Goal: Check status

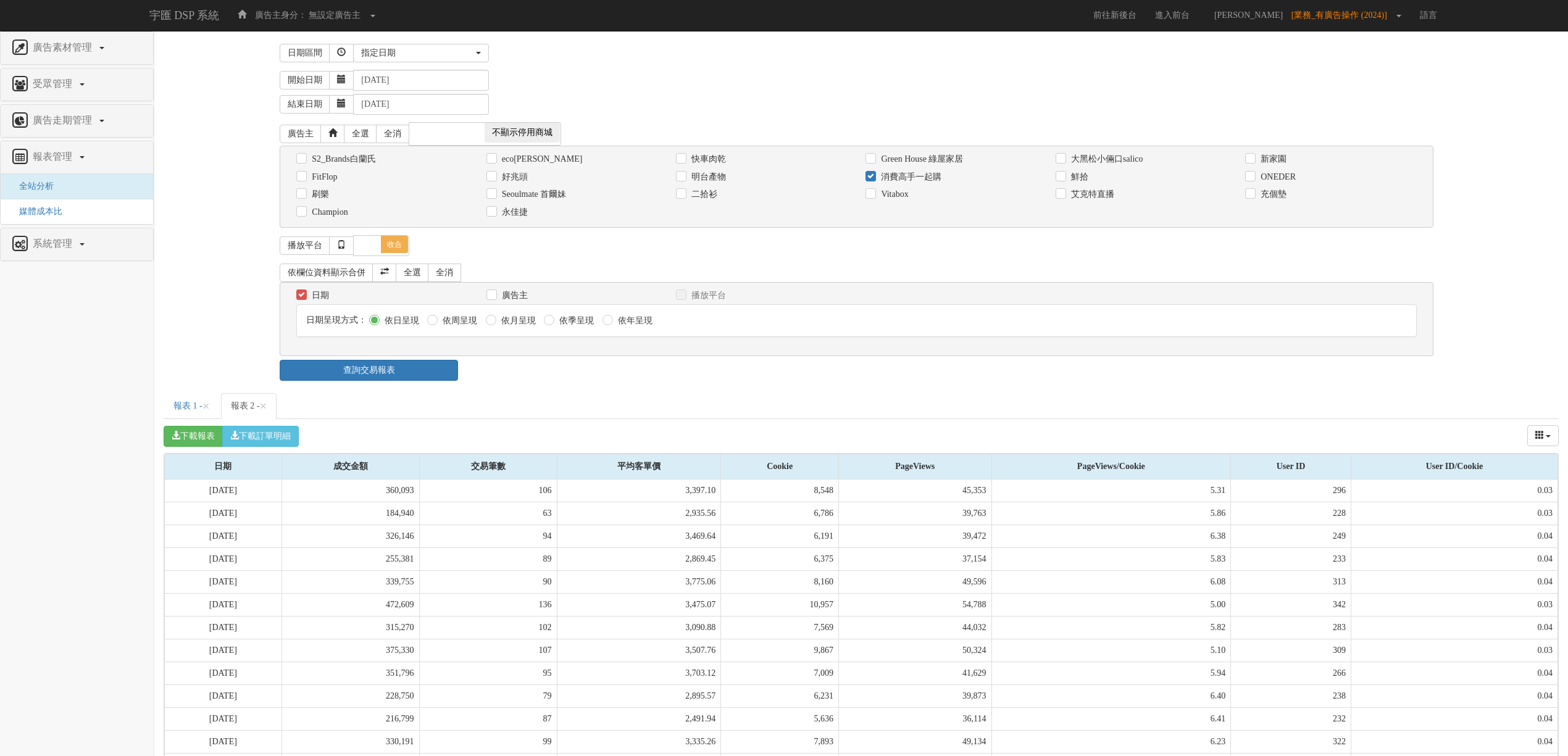
select select "Custom"
click at [902, 181] on label "消費高手一起購" at bounding box center [909, 177] width 63 height 12
click at [873, 181] on input "消費高手一起購" at bounding box center [869, 177] width 8 height 8
checkbox input "false"
click at [901, 191] on label "Vitabox" at bounding box center [893, 194] width 30 height 12
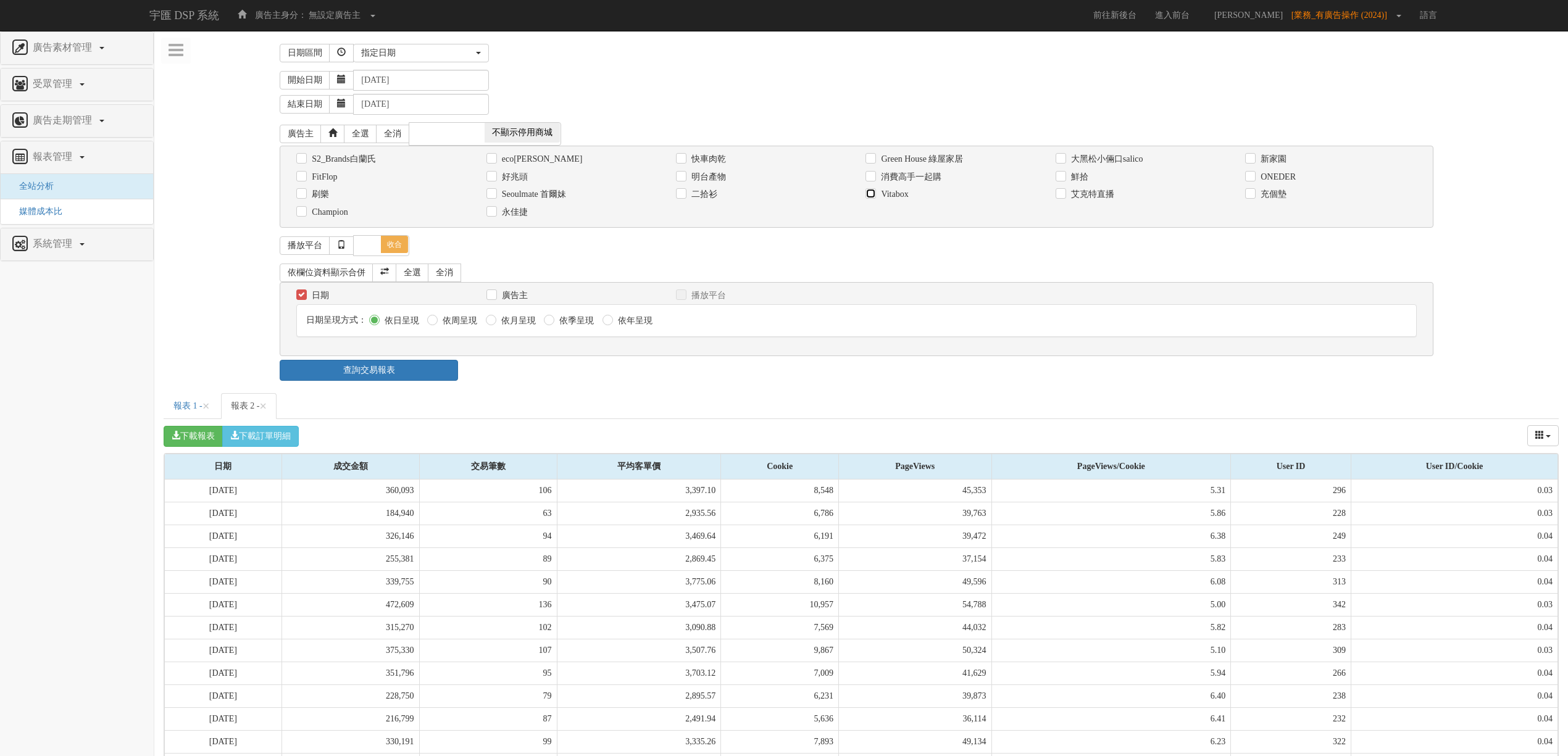
click at [873, 191] on input "Vitabox" at bounding box center [869, 195] width 8 height 8
checkbox input "true"
click at [412, 371] on link "查詢交易報表" at bounding box center [368, 370] width 178 height 21
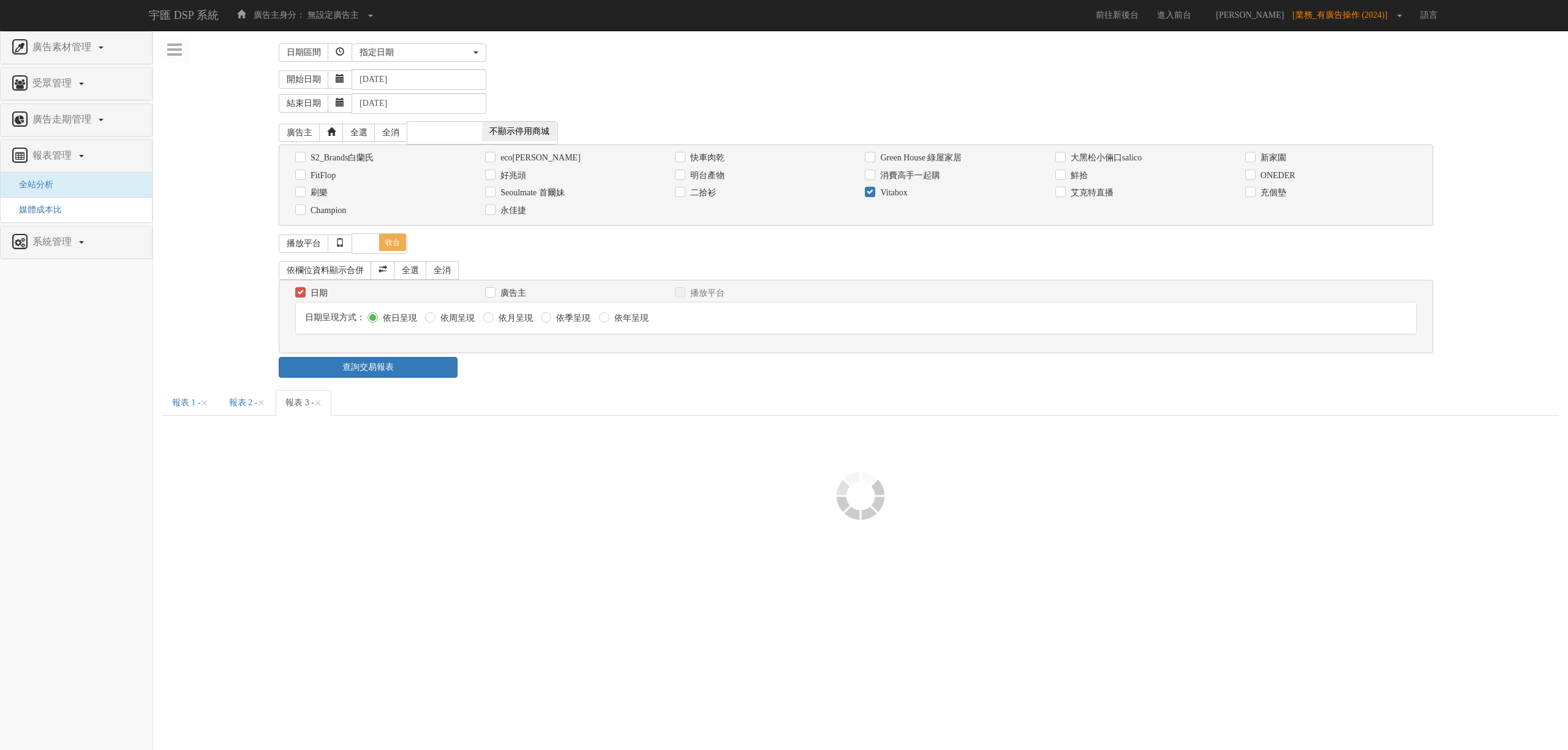
click at [573, 416] on ul "報表 1 - × 報表 2 - × 報表 3 - ×" at bounding box center [860, 403] width 1396 height 26
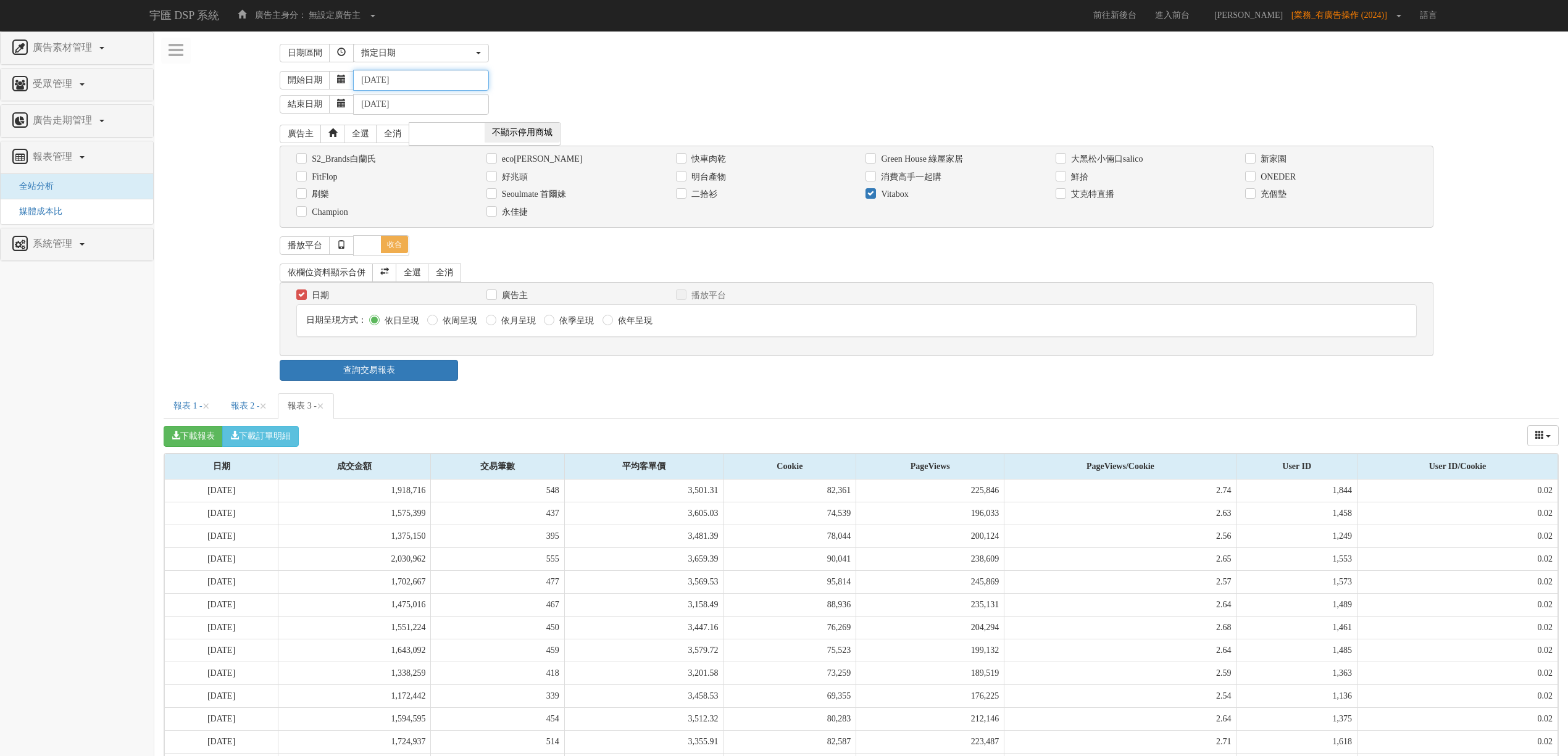
click at [383, 82] on input "[DATE]" at bounding box center [421, 80] width 136 height 21
type input "[DATE]"
click at [552, 80] on div "開始日期 [DATE]" at bounding box center [919, 80] width 1279 height 21
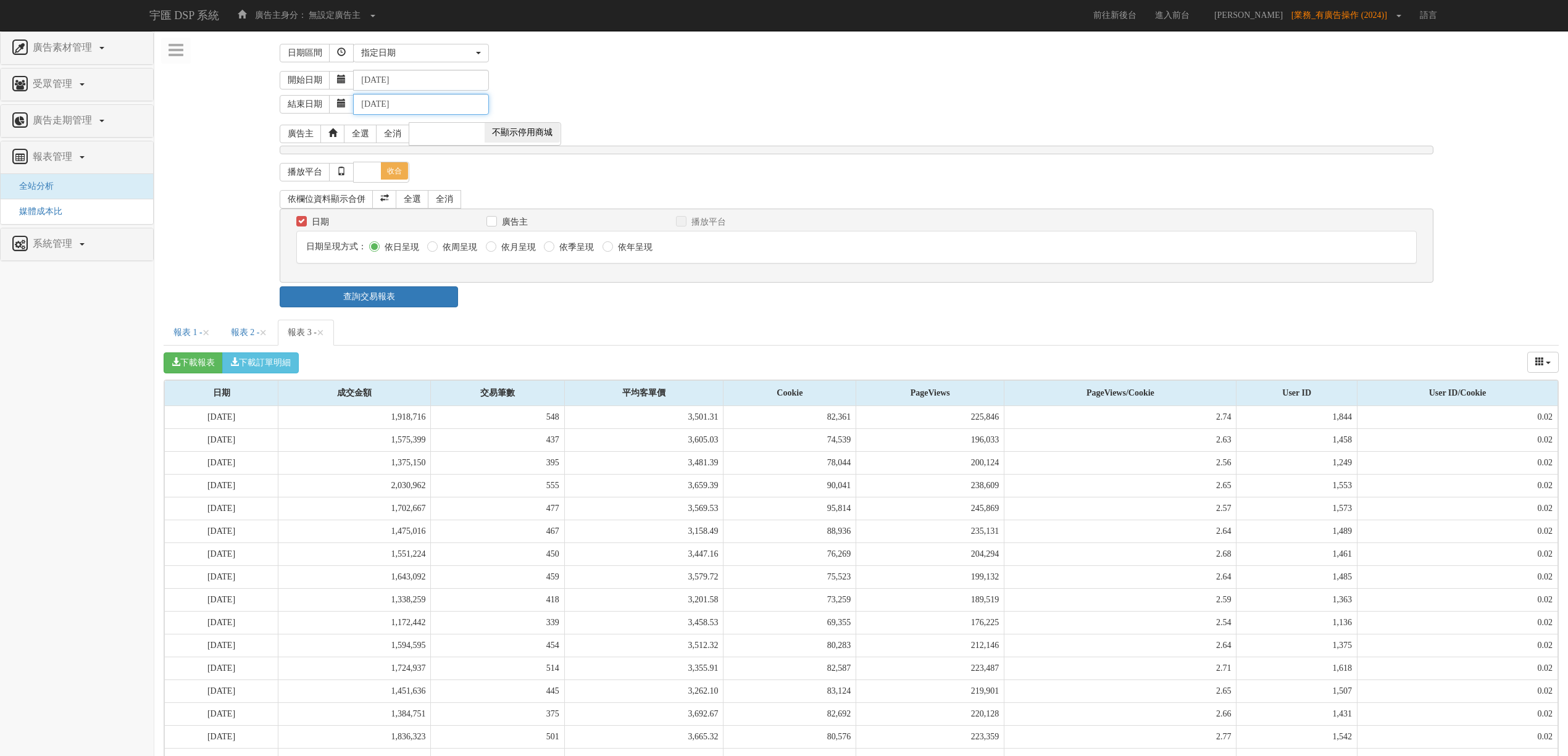
click at [384, 100] on input "[DATE]" at bounding box center [421, 104] width 136 height 21
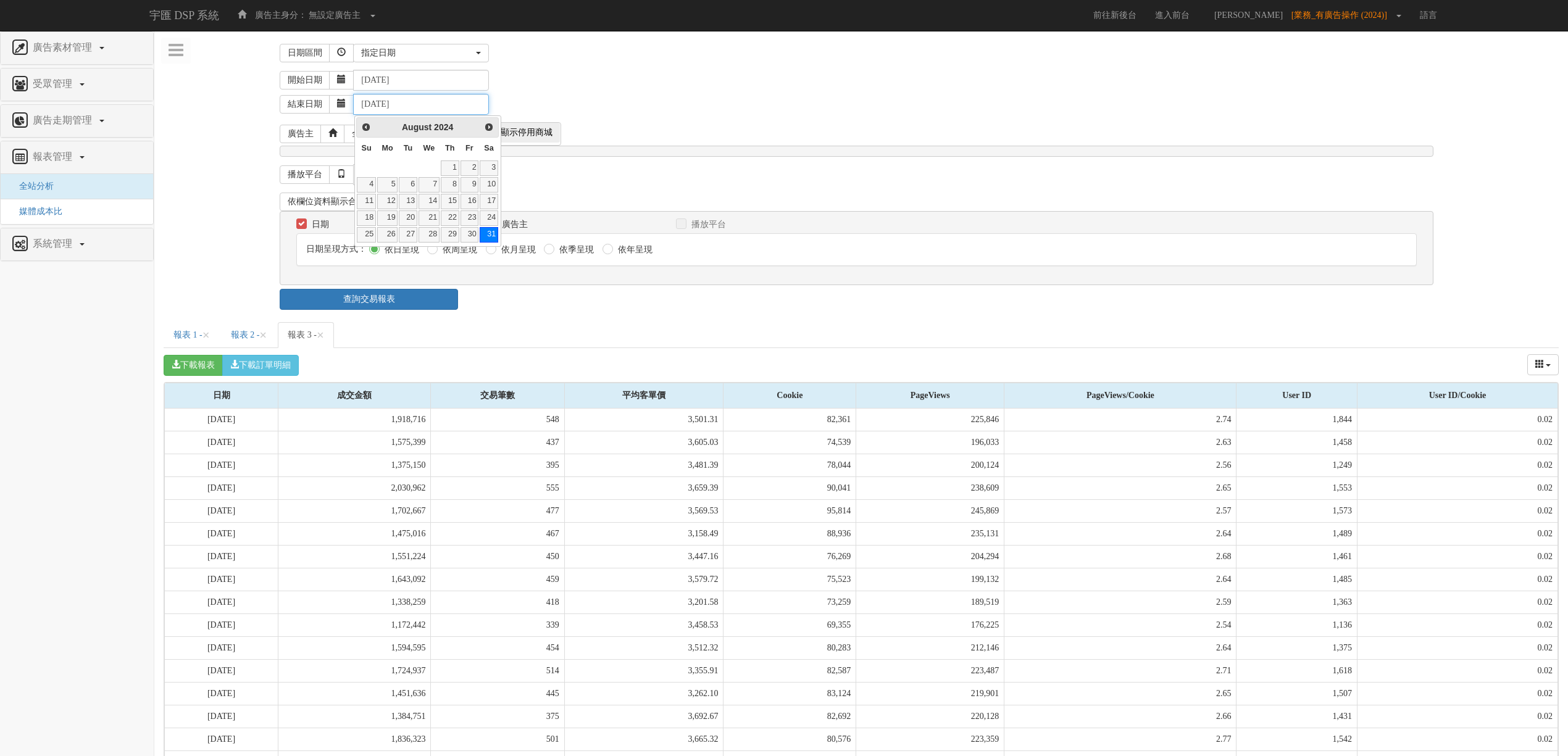
click at [383, 100] on input "[DATE]" at bounding box center [421, 104] width 136 height 21
type input "[DATE]"
click at [515, 284] on div "日期 廣告主 播放平台 日期呈現方式： 依日呈現 依周呈現 依月呈現" at bounding box center [856, 247] width 1153 height 74
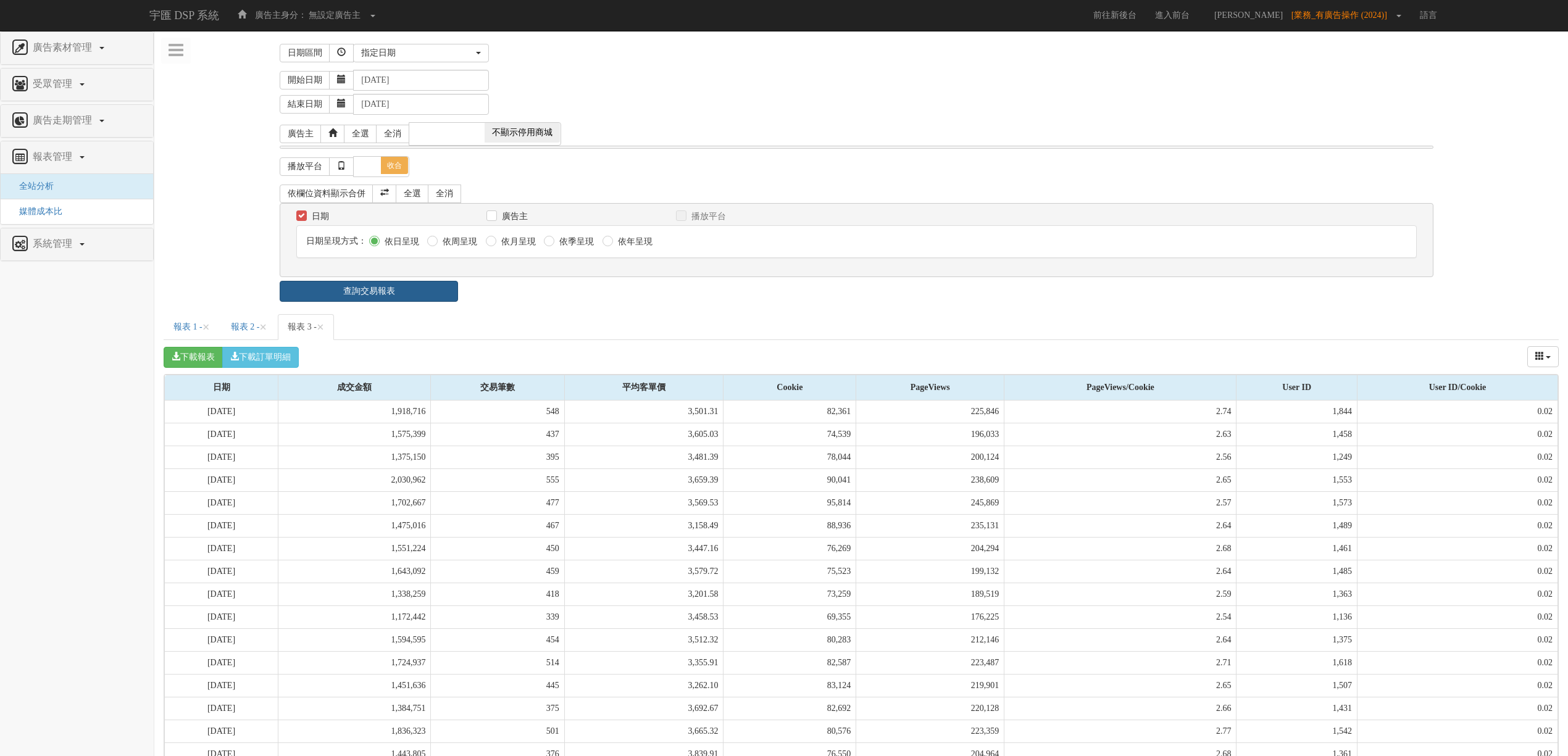
click at [416, 290] on link "查詢交易報表" at bounding box center [368, 291] width 178 height 21
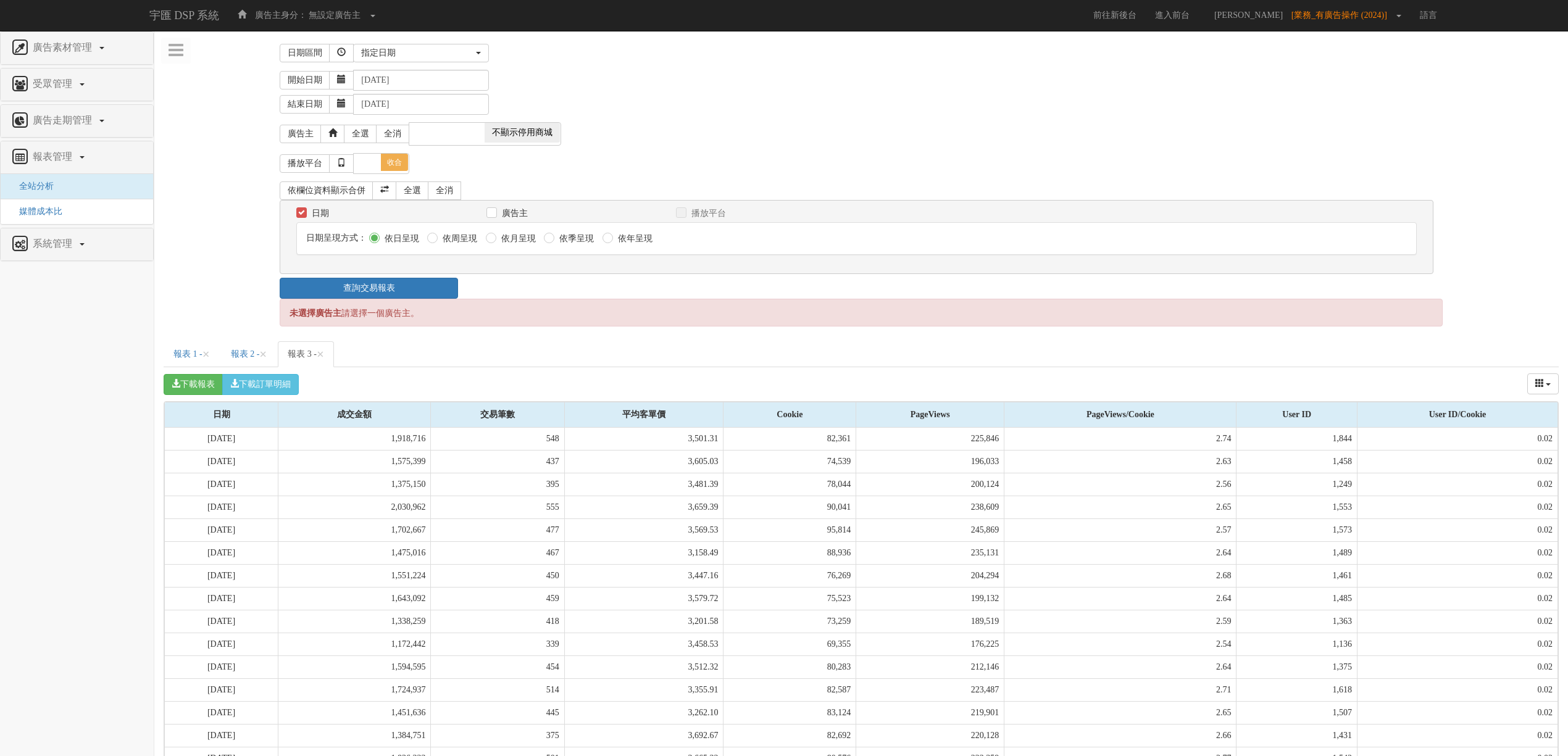
click at [571, 314] on div "未選擇廣告主 請選擇一個廣告主。" at bounding box center [861, 312] width 1162 height 28
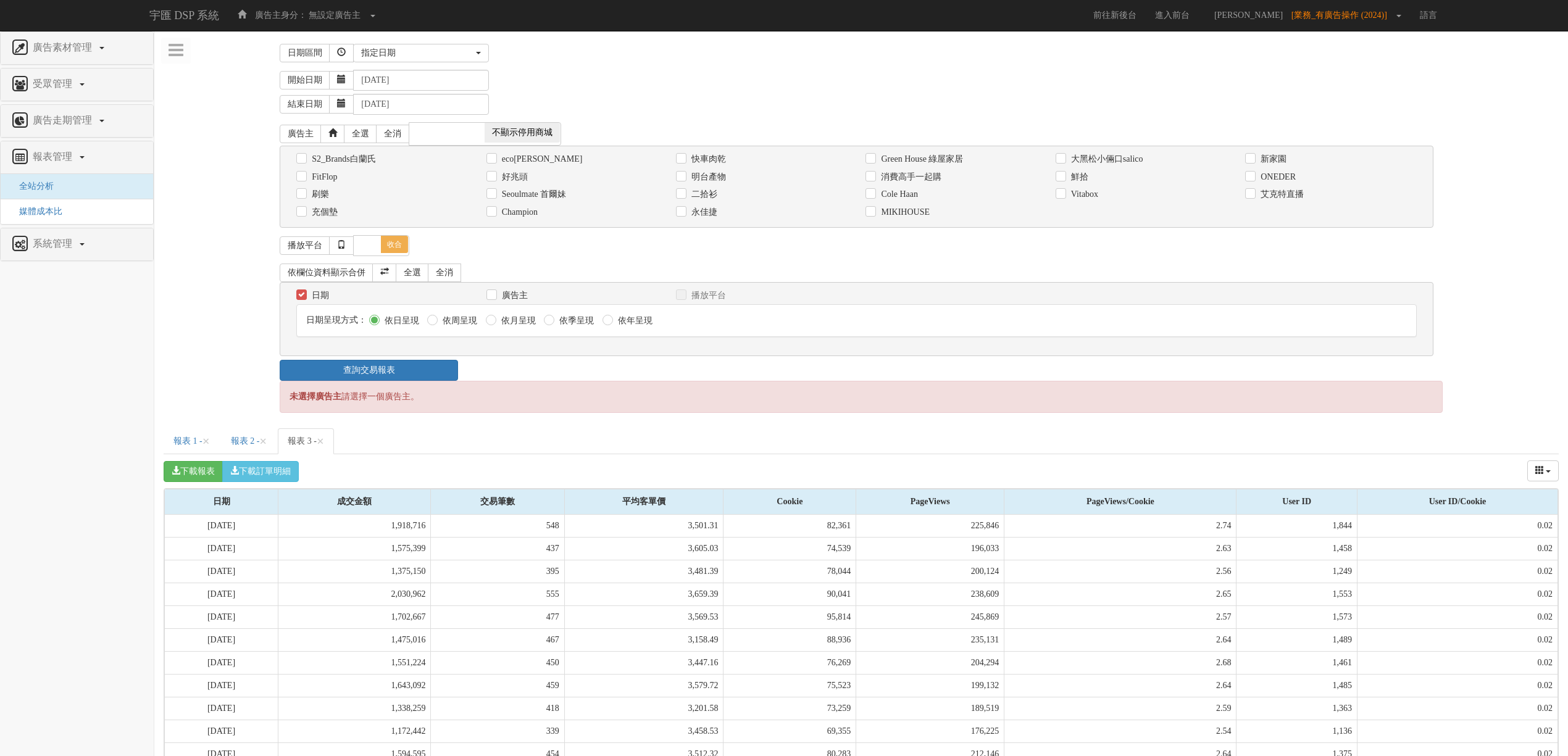
click at [1093, 198] on label "Vitabox" at bounding box center [1083, 194] width 30 height 12
click at [1064, 198] on input "Vitabox" at bounding box center [1059, 195] width 8 height 8
checkbox input "true"
drag, startPoint x: 389, startPoint y: 368, endPoint x: 380, endPoint y: 383, distance: 17.5
click at [380, 381] on link "查詢交易報表" at bounding box center [368, 370] width 178 height 21
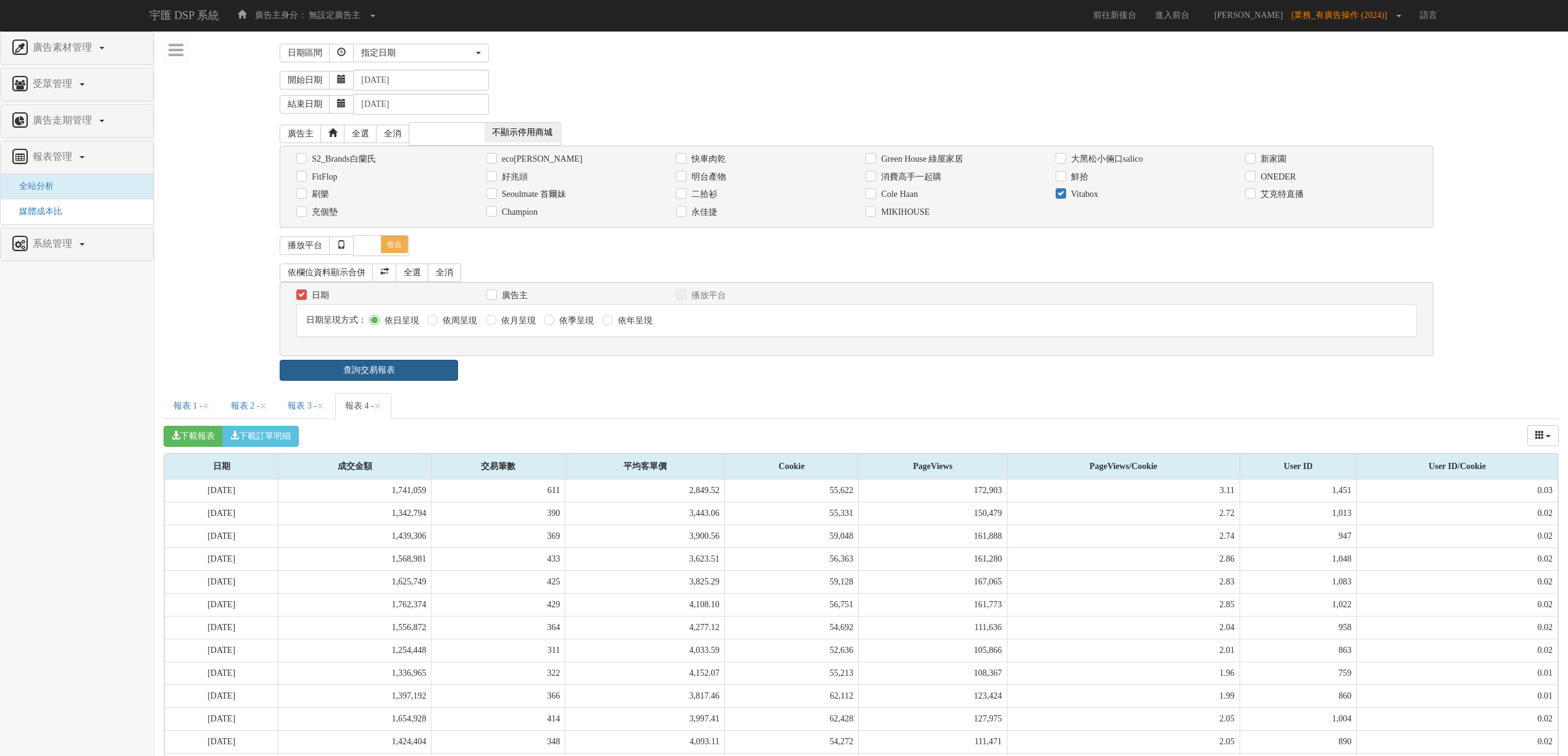
click at [380, 381] on link "查詢交易報表" at bounding box center [368, 370] width 178 height 21
click at [438, 409] on span "×" at bounding box center [434, 406] width 7 height 15
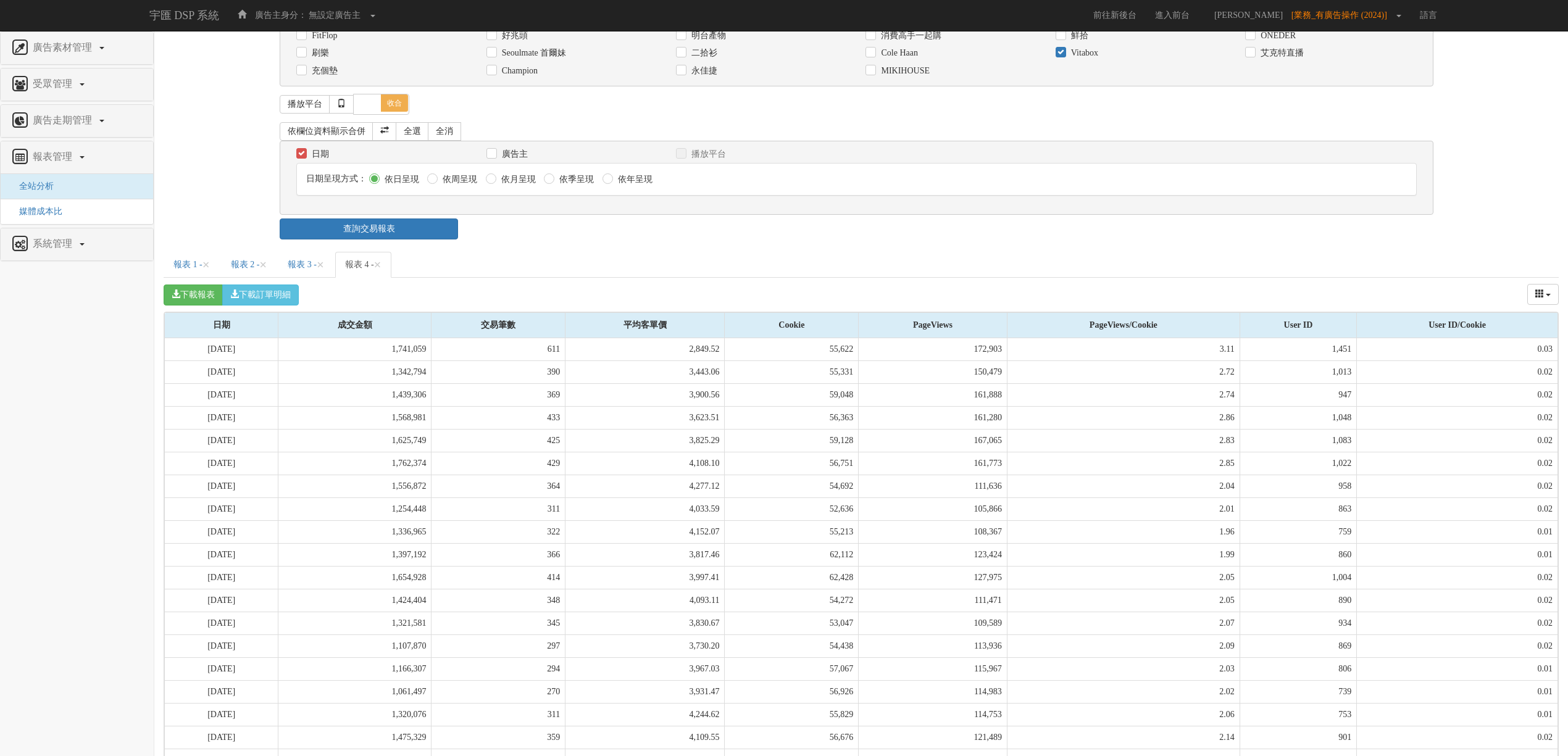
scroll to position [248, 0]
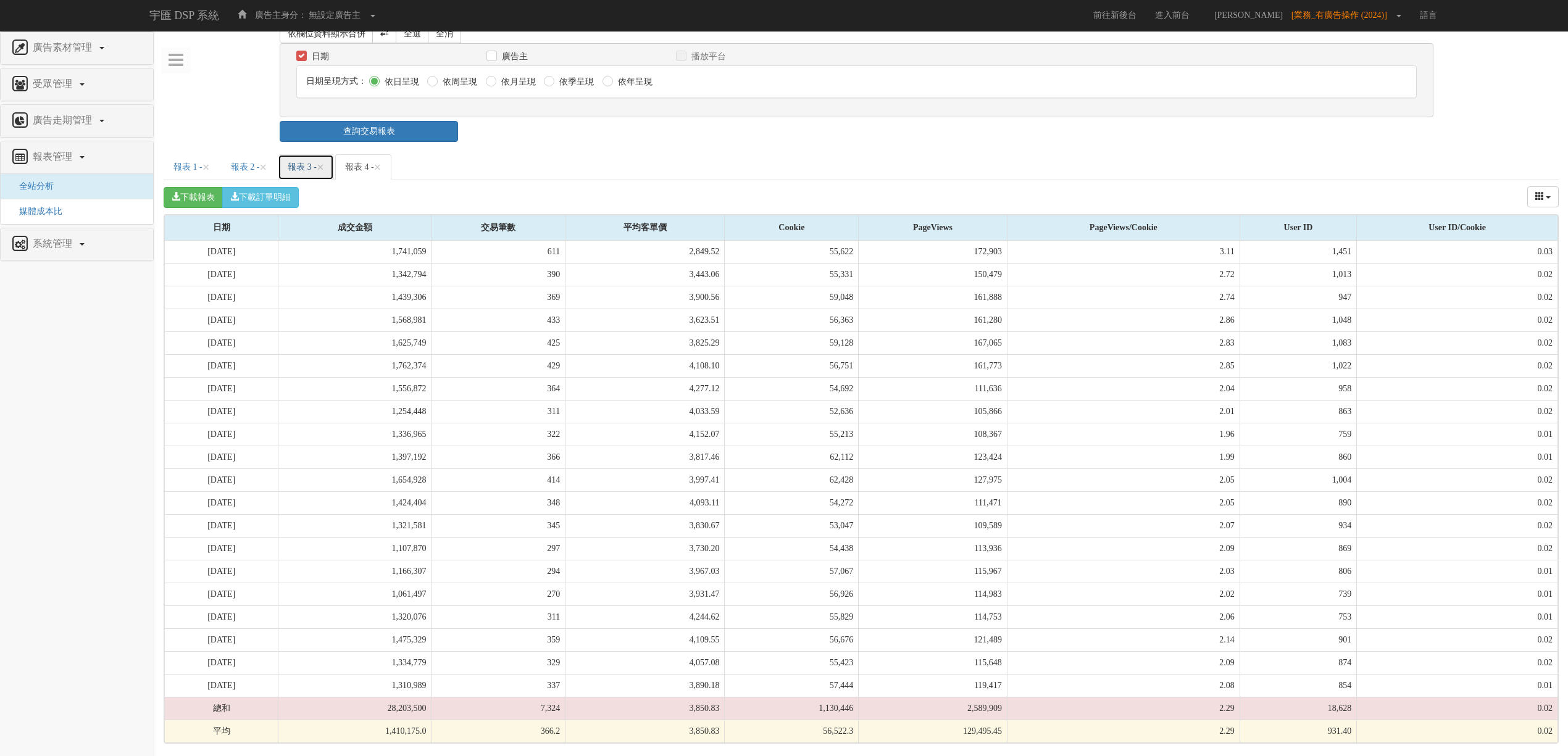
click at [323, 157] on link "報表 3 - ×" at bounding box center [306, 167] width 56 height 26
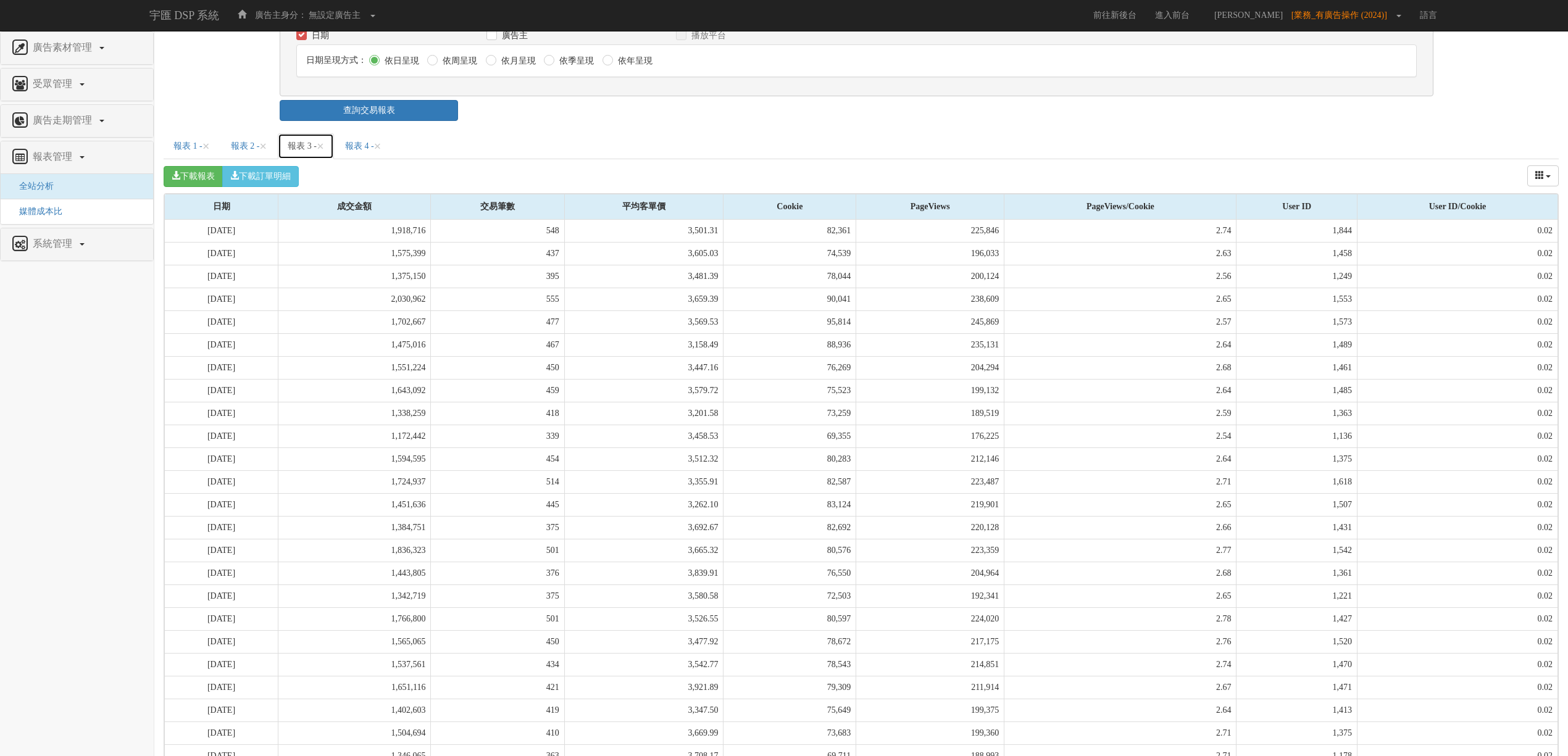
scroll to position [0, 0]
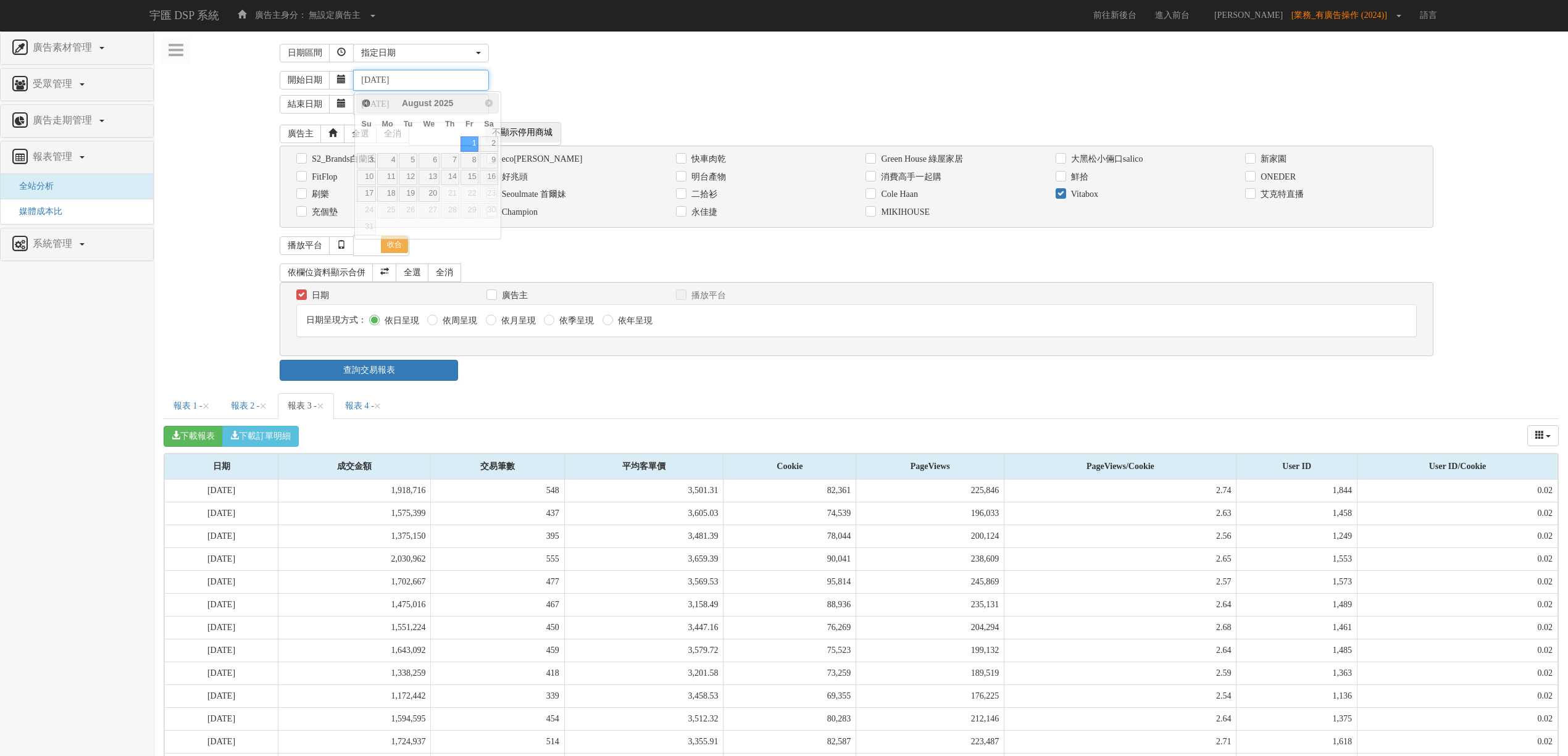
click at [384, 80] on input "[DATE]" at bounding box center [421, 80] width 136 height 21
click at [381, 80] on input "[DATE]" at bounding box center [421, 80] width 136 height 21
type input "[DATE]"
drag, startPoint x: 573, startPoint y: 95, endPoint x: 423, endPoint y: 104, distance: 150.3
click at [566, 95] on div "結束日期 [DATE]" at bounding box center [919, 102] width 1279 height 24
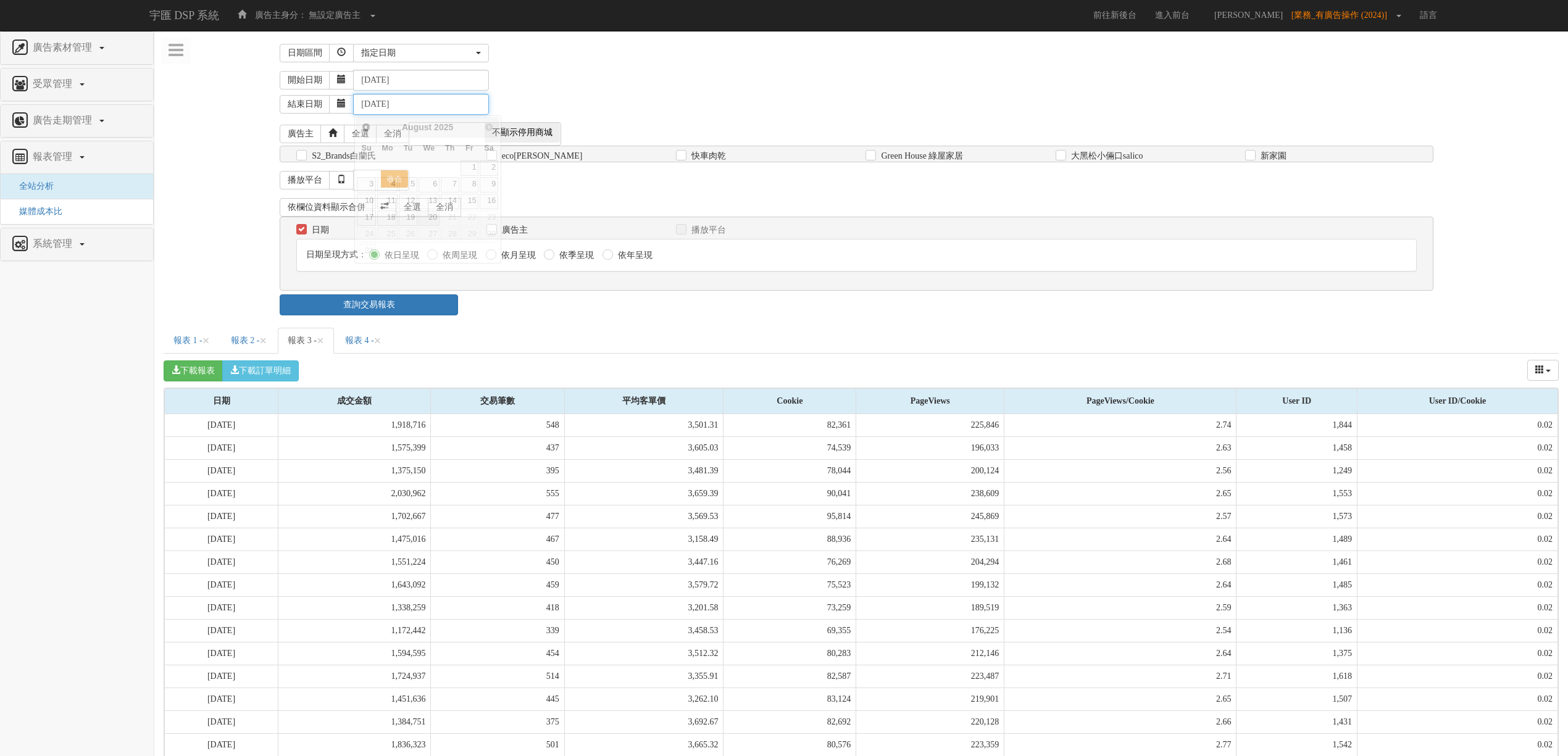
click at [381, 104] on input "[DATE]" at bounding box center [421, 104] width 136 height 21
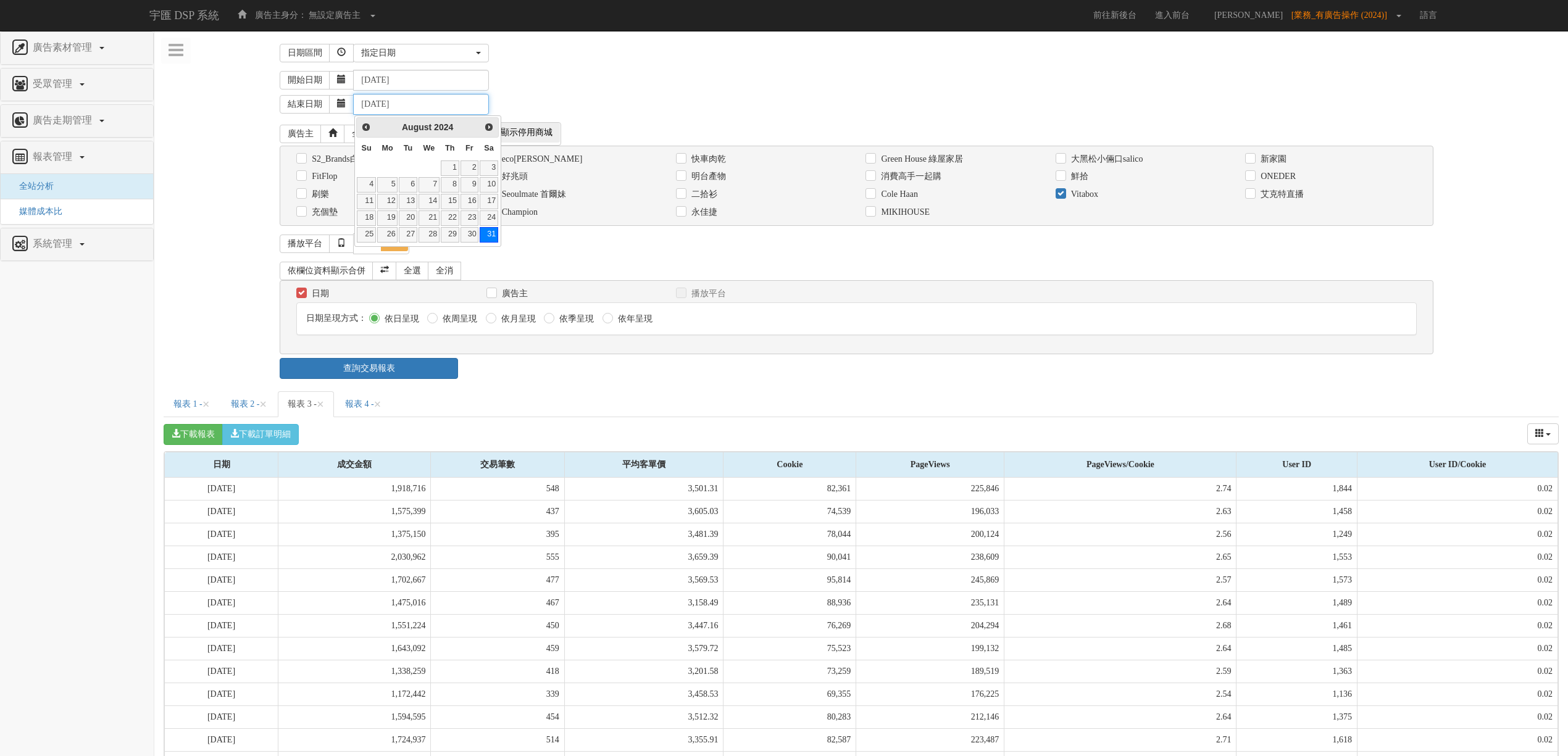
click at [460, 106] on input "[DATE]" at bounding box center [421, 104] width 136 height 21
type input "[DATE]"
click at [611, 91] on div "結束日期 [DATE]" at bounding box center [919, 102] width 1279 height 24
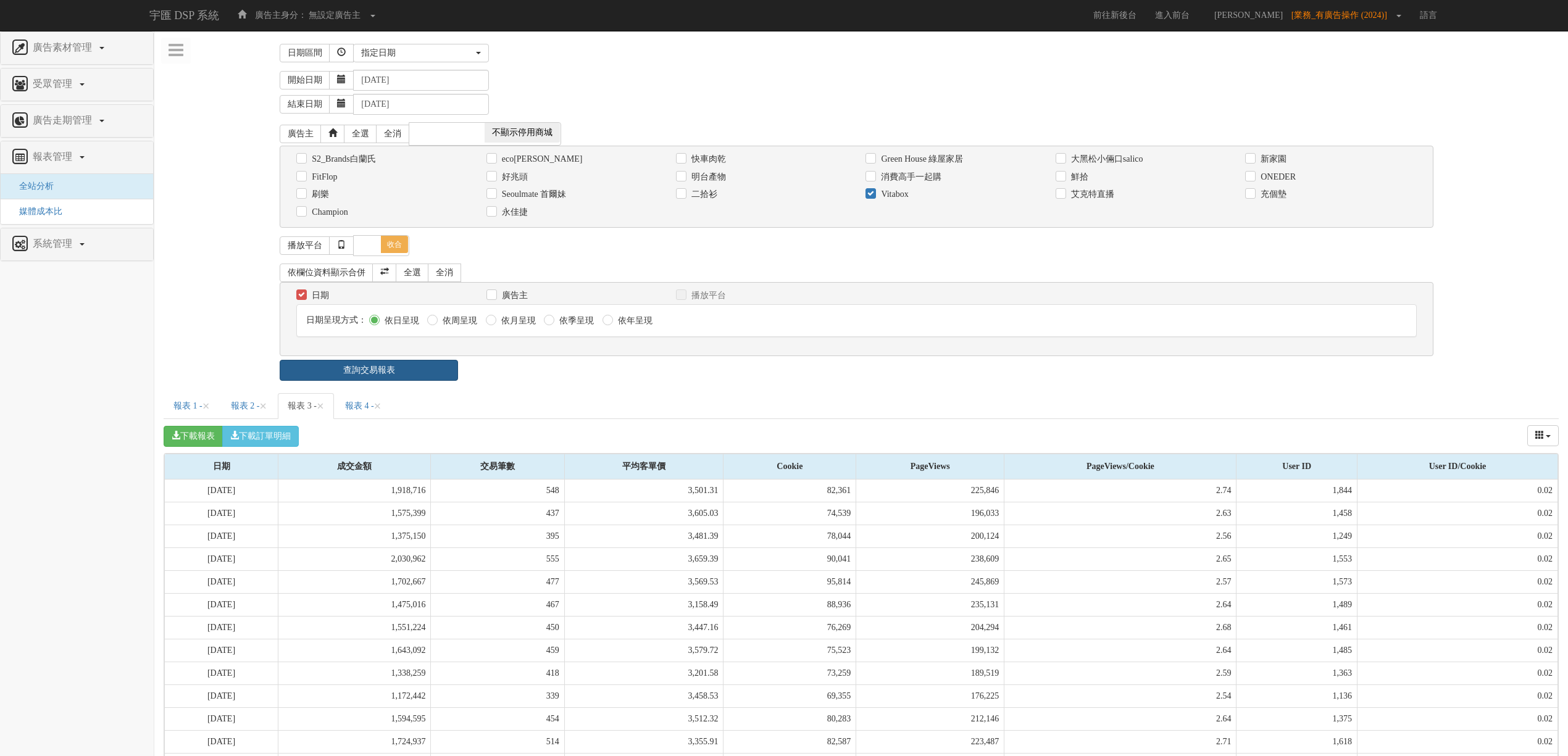
click at [408, 373] on link "查詢交易報表" at bounding box center [368, 370] width 178 height 21
click at [324, 406] on span "×" at bounding box center [320, 406] width 7 height 15
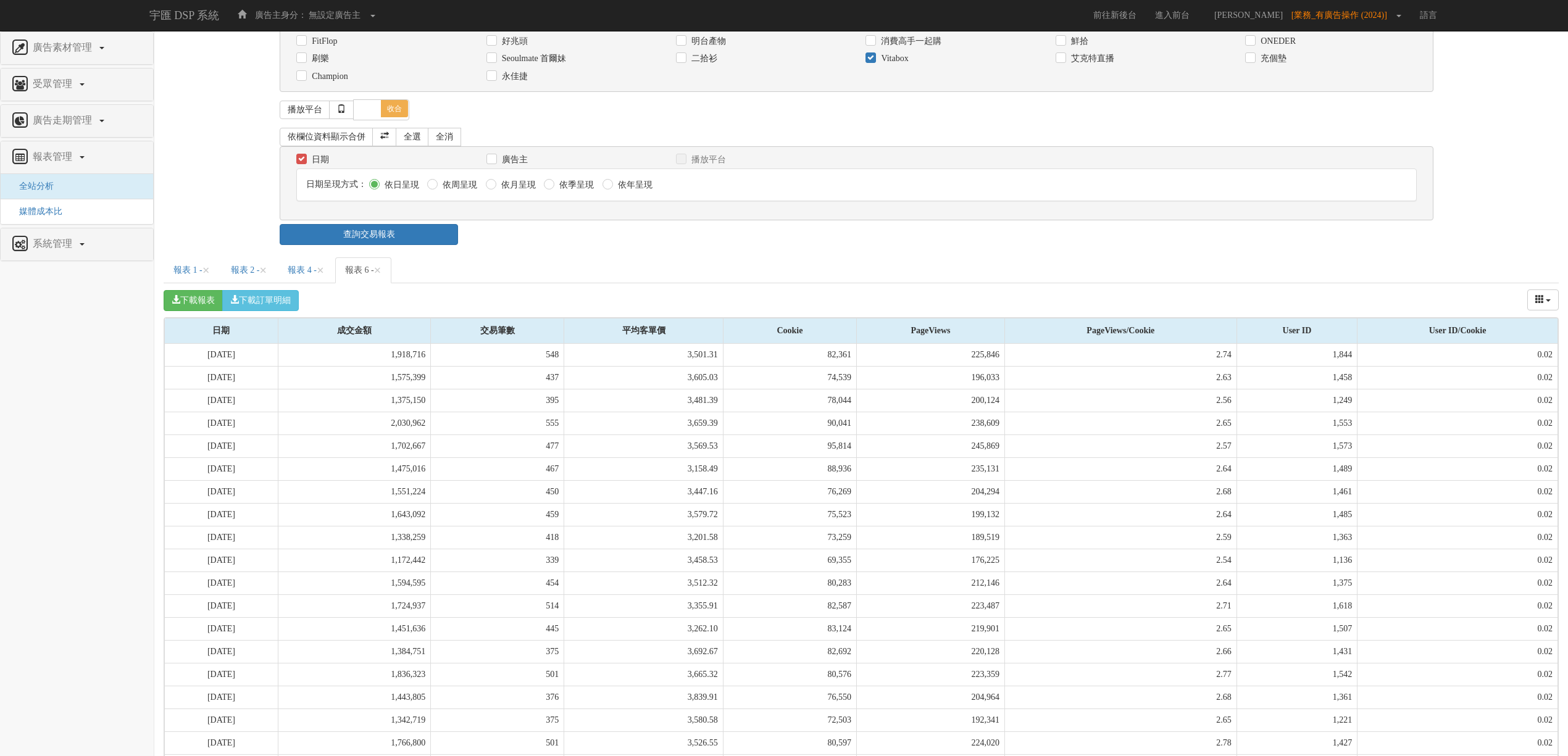
scroll to position [248, 0]
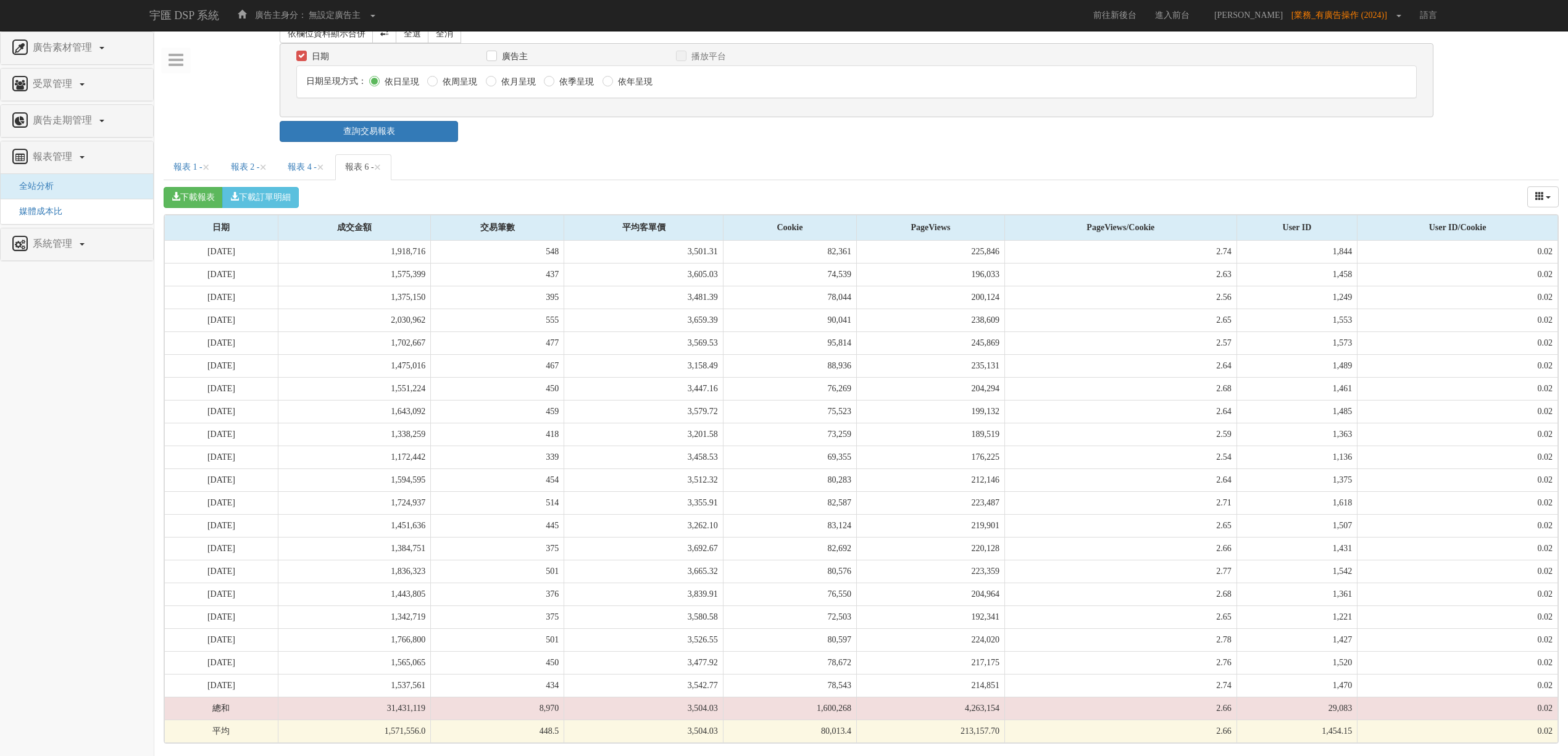
click at [325, 142] on div "日期區間 昨天 本周 上週 本月 上月 過去7天 過去14天 過去30天 指定日期 指定日期 昨天 本周 上週 本月 上月 過去7天 過去14天 過去30天 …" at bounding box center [861, 272] width 1395 height 942
click at [326, 159] on link "報表 4 - ×" at bounding box center [306, 167] width 56 height 26
click at [390, 161] on link "報表 6 - ×" at bounding box center [363, 167] width 56 height 26
click at [316, 158] on link "報表 4 - ×" at bounding box center [306, 167] width 56 height 26
click at [391, 159] on link "報表 6 - ×" at bounding box center [363, 167] width 56 height 26
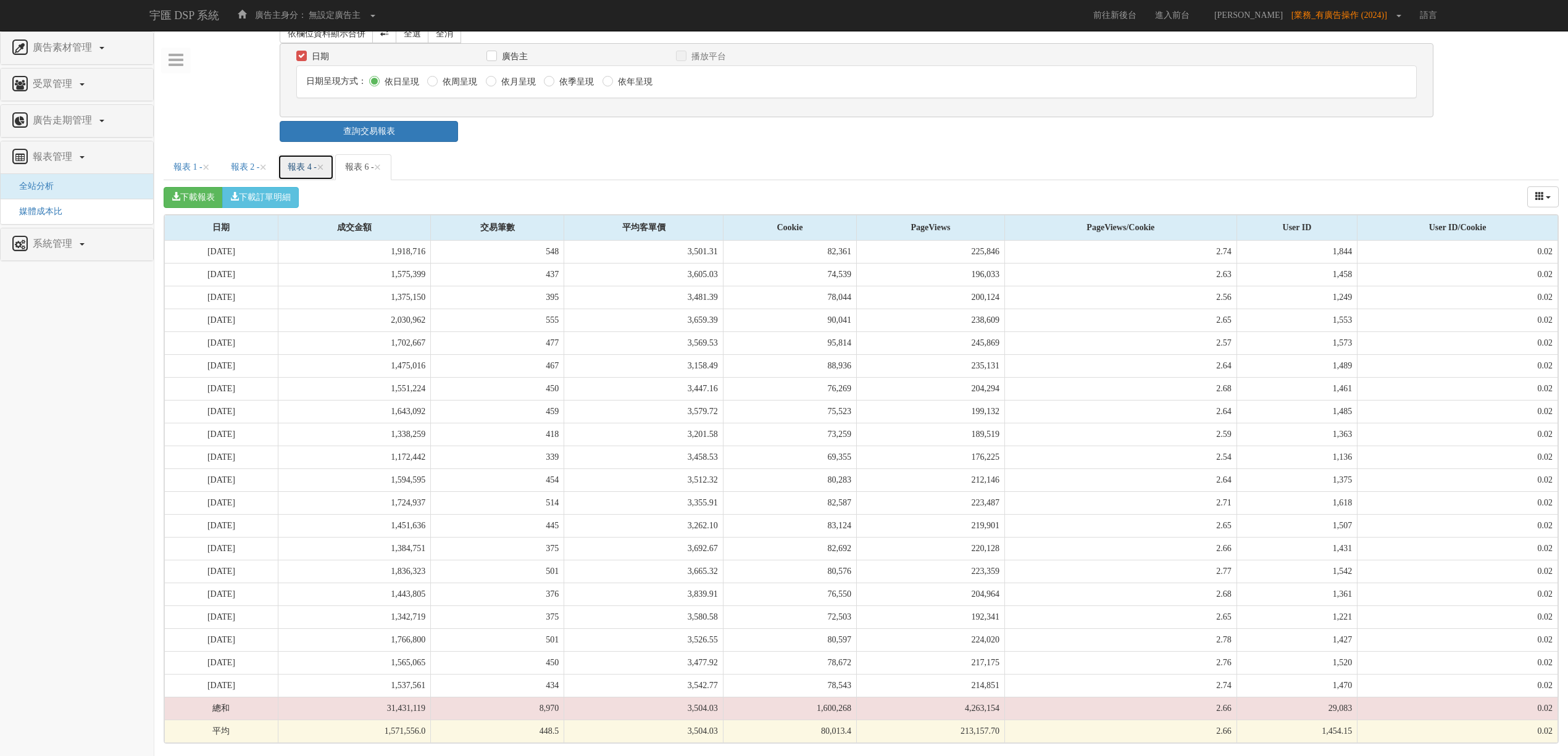
click at [330, 154] on link "報表 4 - ×" at bounding box center [306, 167] width 56 height 26
click at [383, 168] on link "報表 6 - ×" at bounding box center [363, 167] width 56 height 26
